Goal: Task Accomplishment & Management: Use online tool/utility

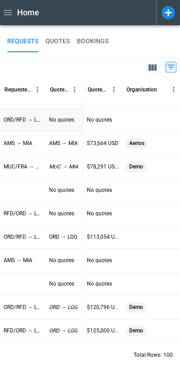
scroll to position [88, 0]
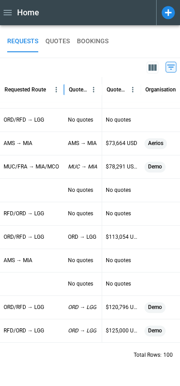
drag, startPoint x: 45, startPoint y: 89, endPoint x: 64, endPoint y: 88, distance: 18.5
click at [64, 88] on div at bounding box center [64, 89] width 5 height 25
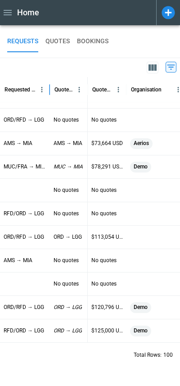
drag, startPoint x: 62, startPoint y: 90, endPoint x: 48, endPoint y: 90, distance: 14.4
click at [48, 90] on div at bounding box center [50, 89] width 5 height 25
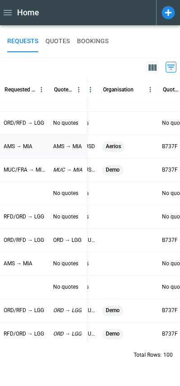
scroll to position [0, 0]
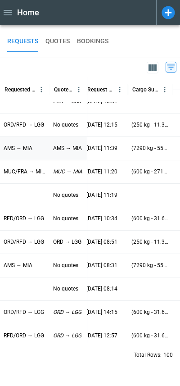
click at [169, 70] on icon at bounding box center [171, 67] width 11 height 11
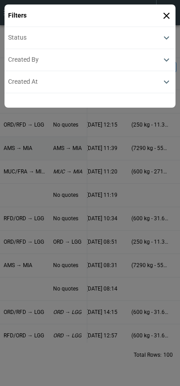
click at [166, 13] on icon at bounding box center [166, 15] width 11 height 11
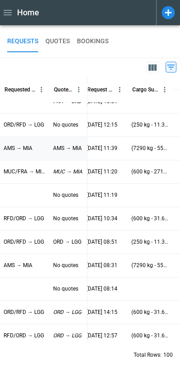
click at [150, 68] on icon "button" at bounding box center [153, 67] width 8 height 6
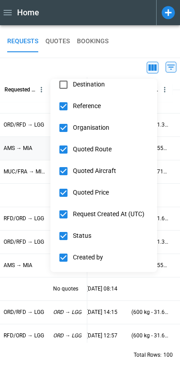
click at [25, 71] on div at bounding box center [90, 193] width 180 height 386
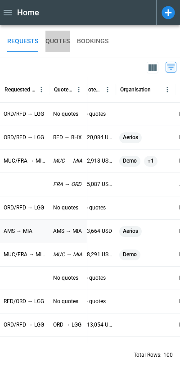
click at [57, 43] on button "QUOTES" at bounding box center [58, 42] width 24 height 22
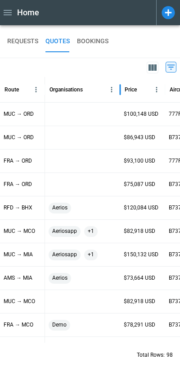
drag, startPoint x: 99, startPoint y: 88, endPoint x: 129, endPoint y: 92, distance: 30.9
click at [123, 92] on div at bounding box center [120, 89] width 5 height 25
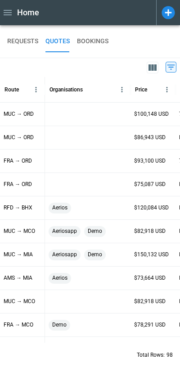
click at [18, 43] on button "REQUESTS" at bounding box center [22, 42] width 31 height 22
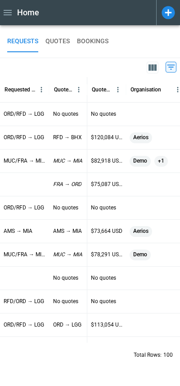
click at [168, 15] on icon at bounding box center [168, 12] width 13 height 13
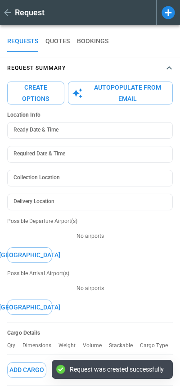
type textarea "*"
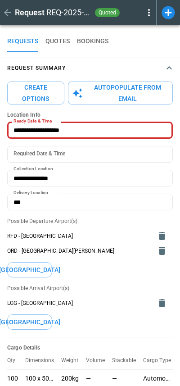
type input "**********"
type input "***"
type textarea "*"
click at [6, 9] on icon "button" at bounding box center [7, 12] width 11 height 11
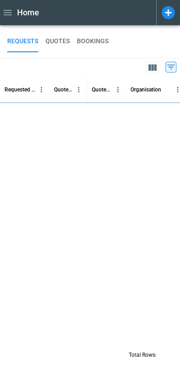
click at [169, 21] on div at bounding box center [166, 12] width 20 height 25
click at [169, 15] on icon at bounding box center [169, 13] width 16 height 16
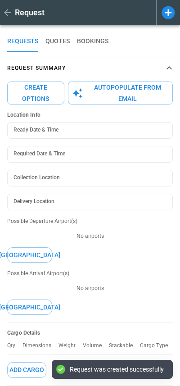
type textarea "*"
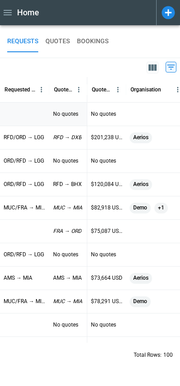
click at [28, 115] on div at bounding box center [25, 113] width 50 height 23
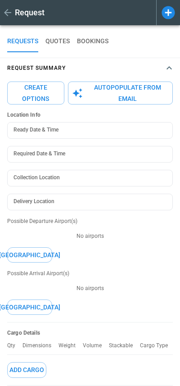
type textarea "*"
click at [148, 18] on icon at bounding box center [149, 12] width 11 height 11
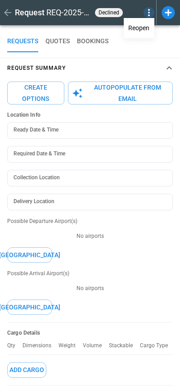
click at [10, 12] on div at bounding box center [90, 193] width 180 height 386
click at [8, 11] on icon "button" at bounding box center [7, 12] width 11 height 11
